Goal: Task Accomplishment & Management: Use online tool/utility

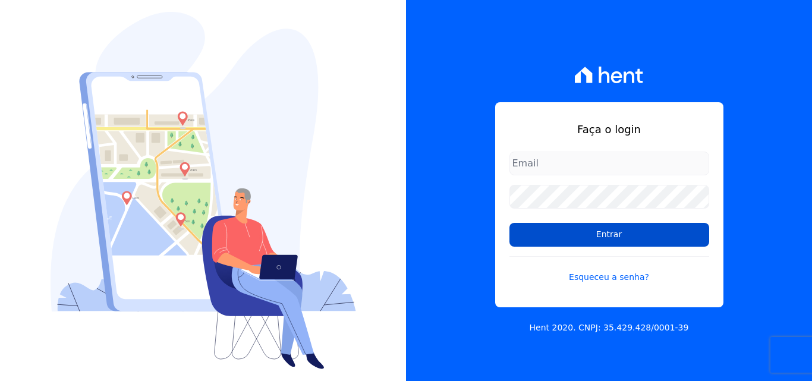
type input "[EMAIL_ADDRESS][DOMAIN_NAME]"
click at [622, 232] on input "Entrar" at bounding box center [609, 235] width 200 height 24
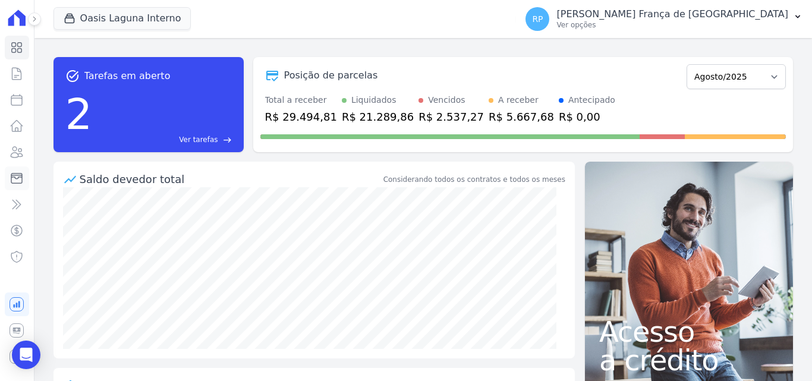
click at [13, 181] on icon at bounding box center [17, 178] width 14 height 14
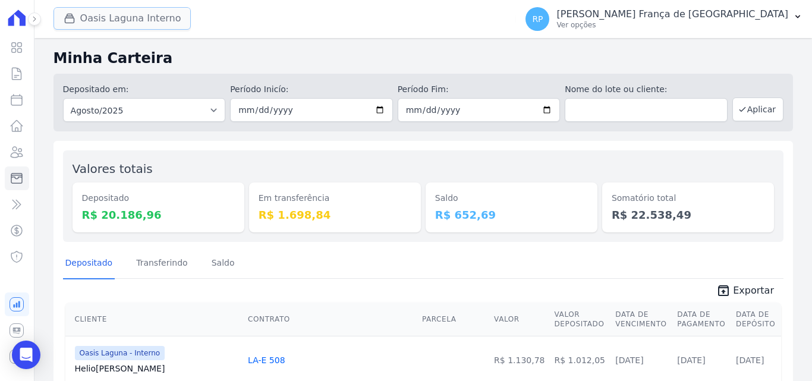
click at [132, 26] on button "Oasis Laguna Interno" at bounding box center [122, 18] width 138 height 23
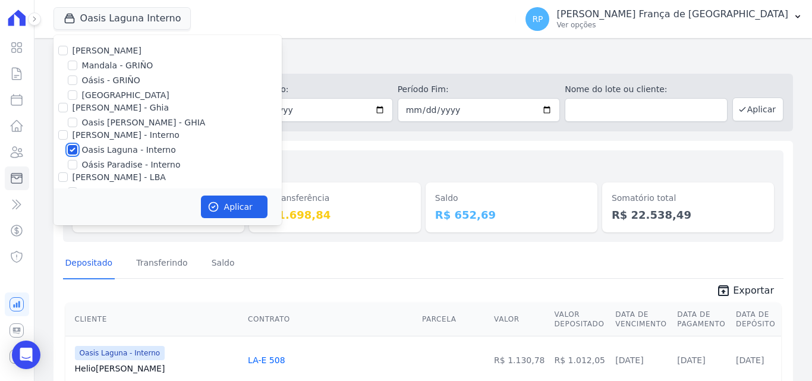
click at [73, 149] on input "Oasis Laguna - Interno" at bounding box center [73, 150] width 10 height 10
checkbox input "false"
click at [71, 81] on input "Oásis - GRIÑO" at bounding box center [73, 80] width 10 height 10
checkbox input "true"
click at [210, 212] on icon "button" at bounding box center [213, 207] width 12 height 12
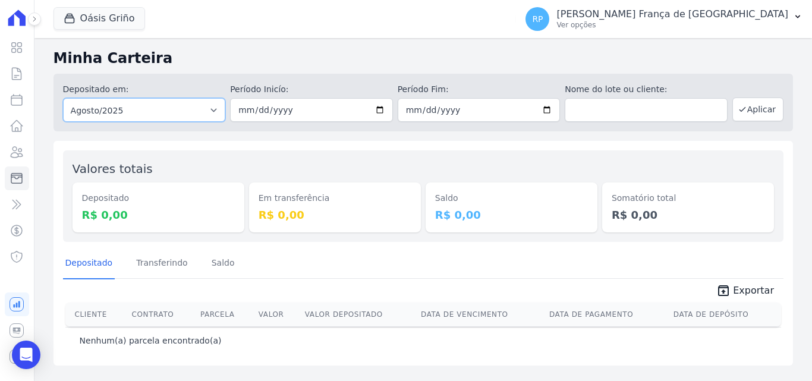
click at [146, 112] on select "Todos os meses Janeiro/2015 Fevereiro/2015 Março/2015 Abril/2015 Maio/2015 Junh…" at bounding box center [144, 110] width 163 height 24
select select "all"
click at [63, 98] on select "Todos os meses Janeiro/2015 Fevereiro/2015 Março/2015 Abril/2015 Maio/2015 Junh…" at bounding box center [144, 110] width 163 height 24
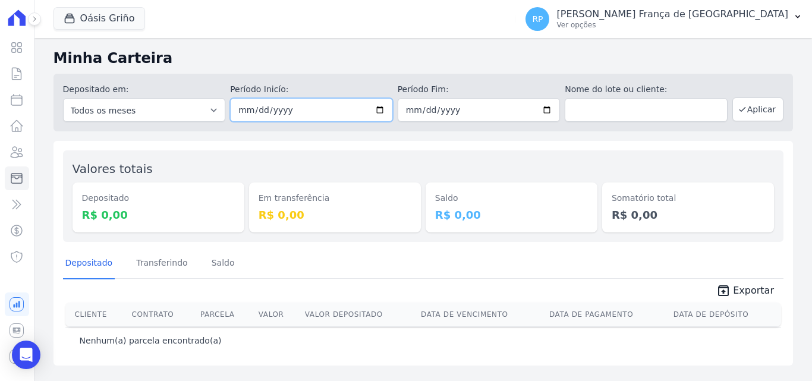
click at [381, 112] on input "date" at bounding box center [311, 110] width 163 height 24
type input "2025-08-20"
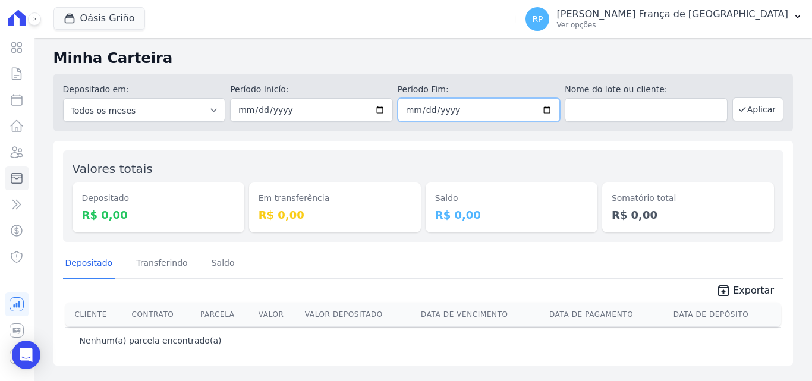
click at [550, 109] on input "date" at bounding box center [479, 110] width 163 height 24
type input "2025-08-20"
click at [757, 111] on button "Aplicar" at bounding box center [757, 109] width 51 height 24
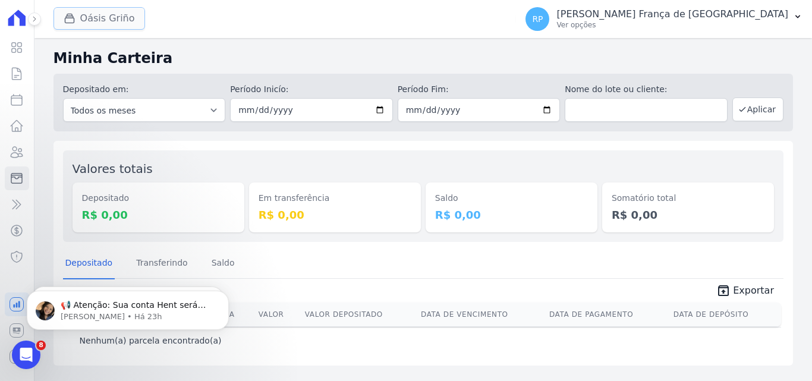
click at [93, 24] on button "Oásis Griño" at bounding box center [99, 18] width 92 height 23
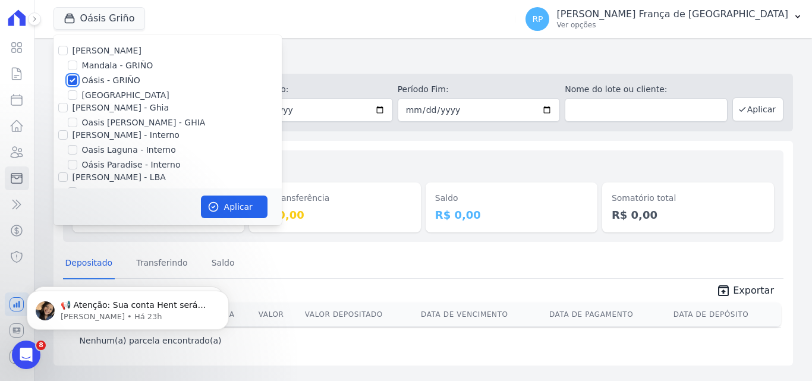
click at [74, 81] on input "Oásis - GRIÑO" at bounding box center [73, 80] width 10 height 10
checkbox input "false"
click at [62, 106] on input "Celina Guimaraes - Ghia" at bounding box center [63, 108] width 10 height 10
checkbox input "true"
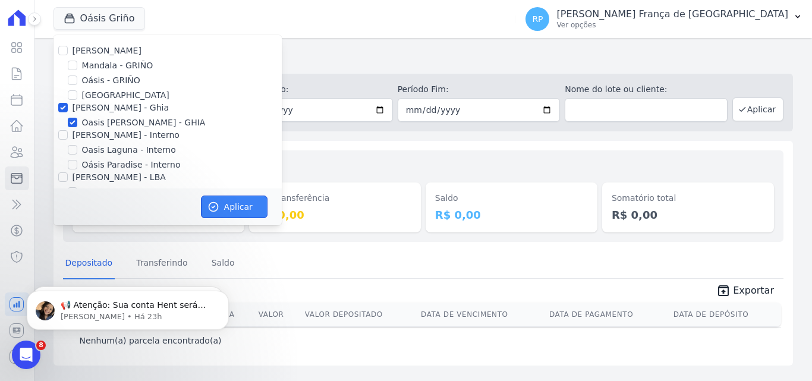
click at [236, 209] on button "Aplicar" at bounding box center [234, 207] width 67 height 23
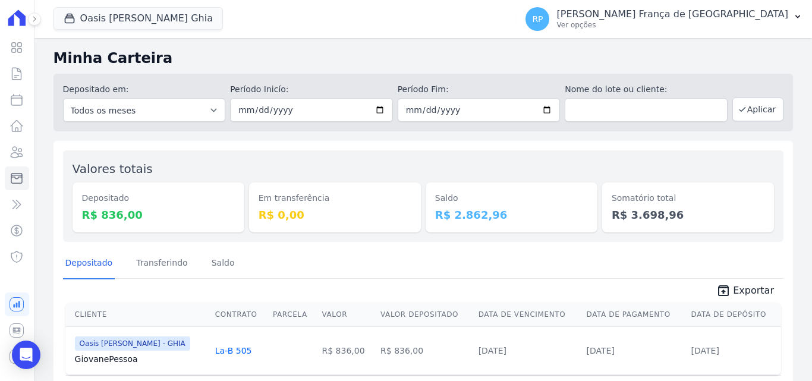
click at [727, 287] on icon "unarchive" at bounding box center [723, 290] width 14 height 14
click at [149, 15] on button "Oasis Celina Guimaraes Ghia" at bounding box center [137, 18] width 169 height 23
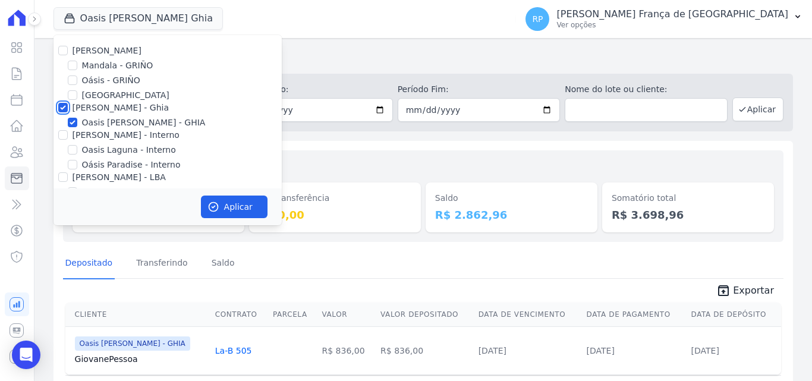
click at [64, 111] on input "Celina Guimaraes - Ghia" at bounding box center [63, 108] width 10 height 10
checkbox input "false"
click at [62, 137] on input "Celina Guimaraes - Interno" at bounding box center [63, 135] width 10 height 10
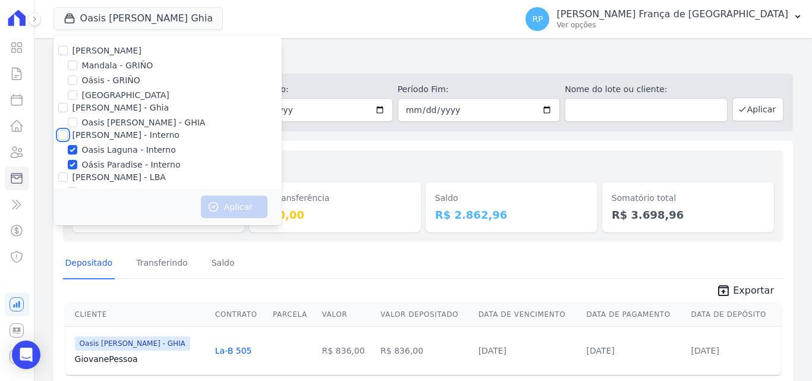
checkbox input "true"
click at [213, 200] on button "Aplicar" at bounding box center [234, 207] width 67 height 23
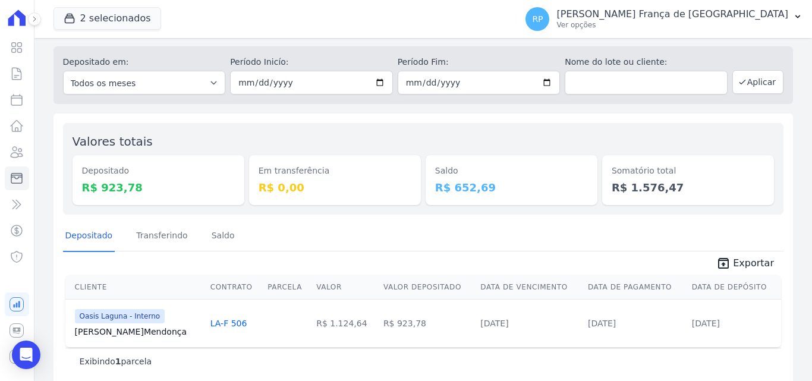
scroll to position [42, 0]
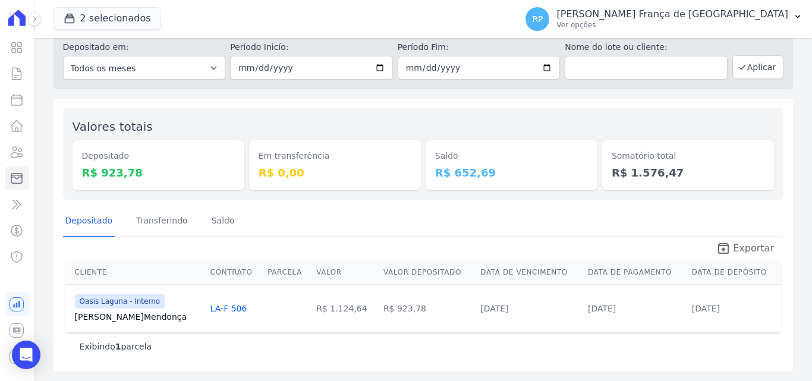
click at [726, 251] on icon "unarchive" at bounding box center [723, 248] width 14 height 14
click at [69, 21] on icon "button" at bounding box center [70, 18] width 12 height 12
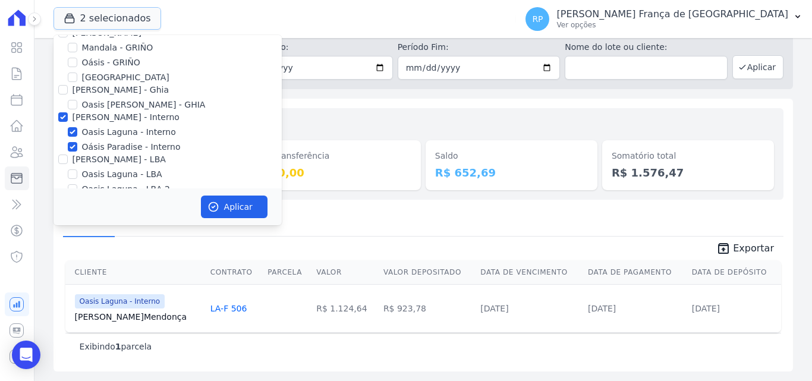
scroll to position [34, 0]
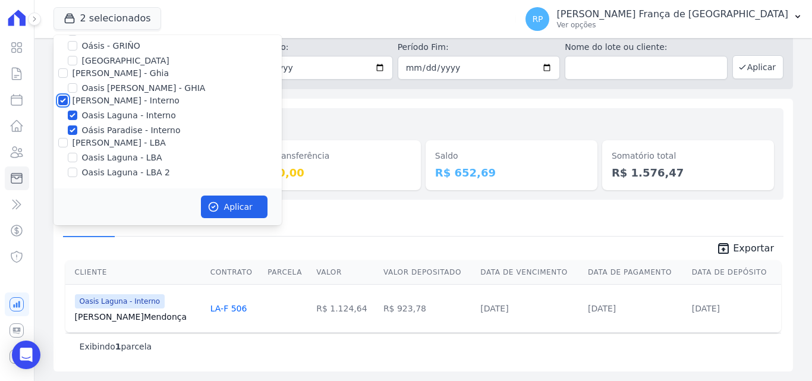
click at [60, 101] on input "Celina Guimaraes - Interno" at bounding box center [63, 101] width 10 height 10
checkbox input "false"
click at [64, 144] on input "Celina Guimaraes - LBA" at bounding box center [63, 143] width 10 height 10
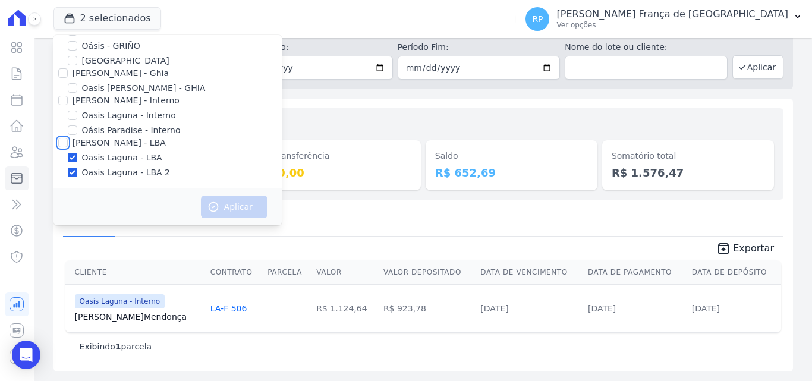
checkbox input "true"
click at [245, 214] on button "Aplicar" at bounding box center [234, 207] width 67 height 23
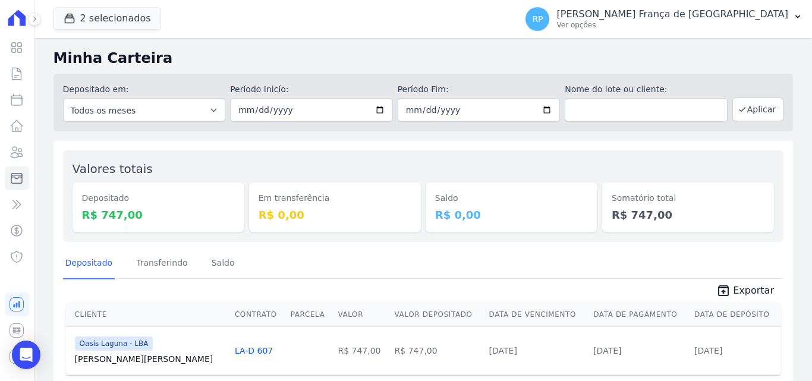
scroll to position [42, 0]
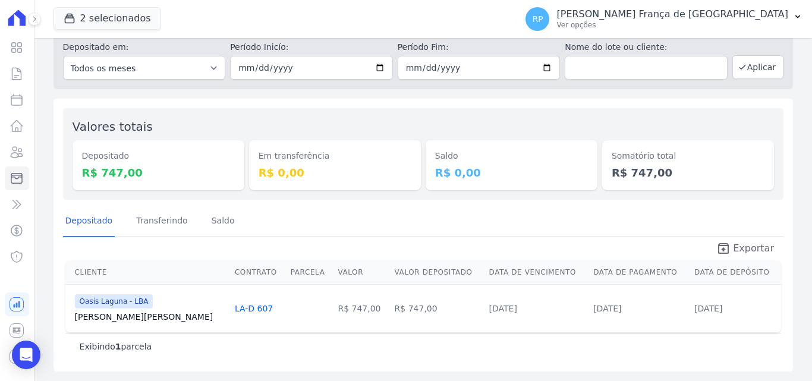
click at [741, 250] on span "Exportar" at bounding box center [753, 248] width 41 height 14
